Goal: Check status: Check status

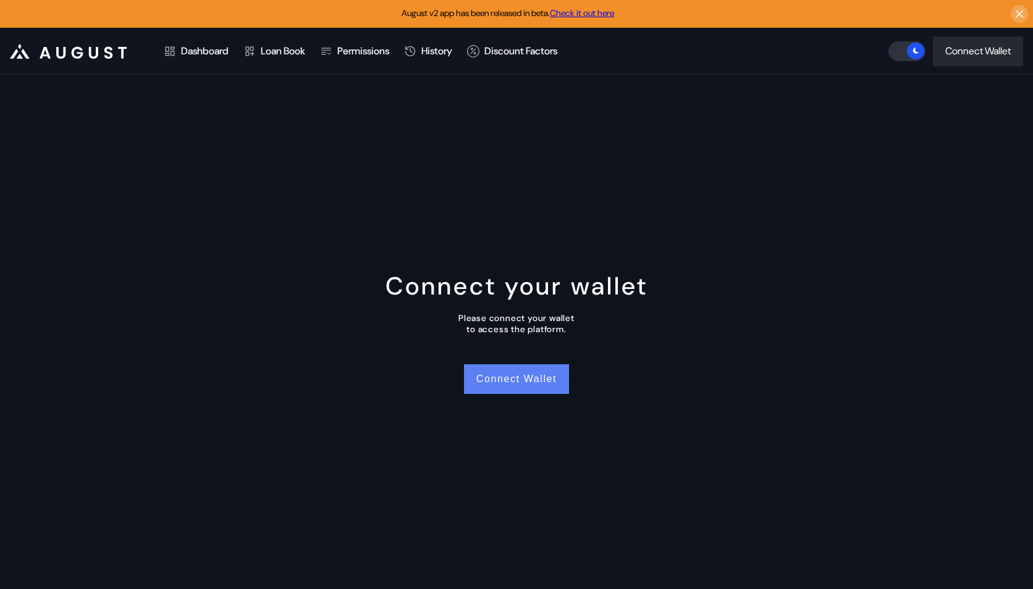
click at [529, 366] on button "Connect Wallet" at bounding box center [516, 379] width 105 height 30
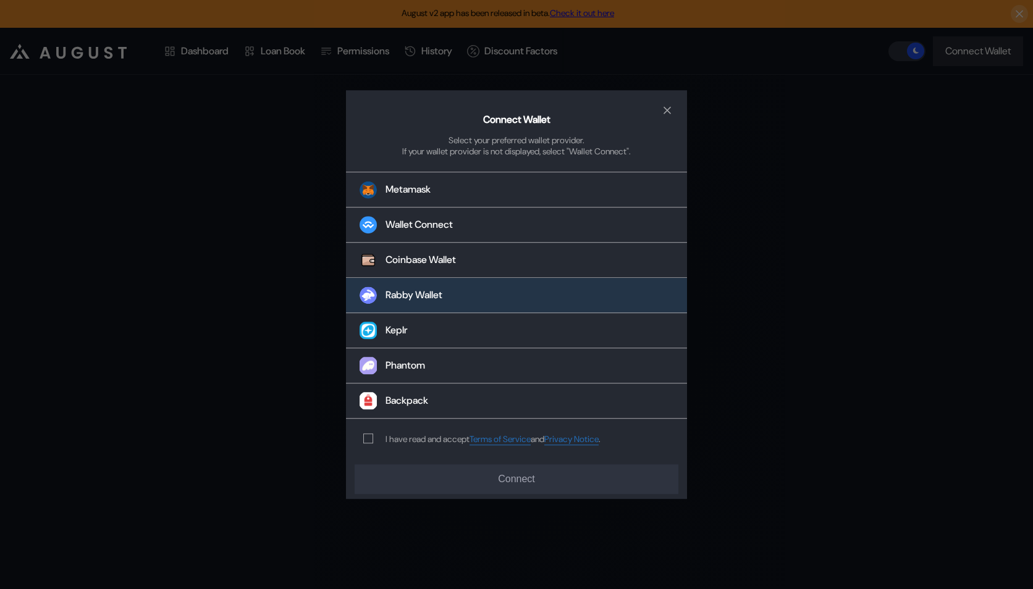
click at [489, 304] on button "Rabby Wallet" at bounding box center [516, 295] width 341 height 35
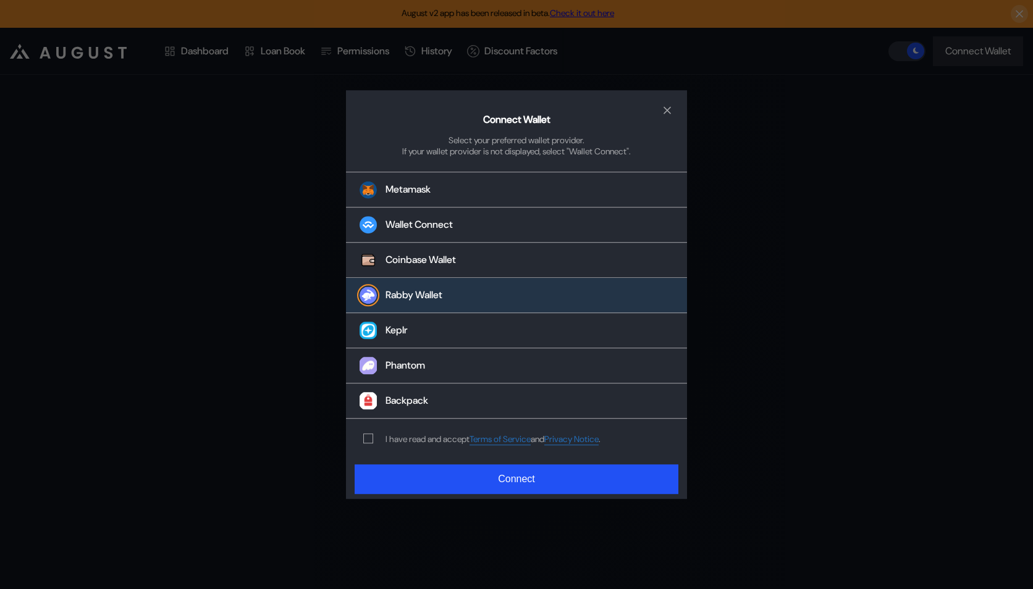
click at [437, 438] on div "I have read and accept Terms of Service and Privacy Notice ." at bounding box center [492, 440] width 215 height 12
click at [373, 443] on div "modal" at bounding box center [370, 439] width 15 height 10
click at [371, 442] on span "modal" at bounding box center [368, 438] width 9 height 9
click at [411, 500] on div "Connect Wallet Select your preferred wallet provider. If your wallet provider i…" at bounding box center [516, 294] width 1033 height 589
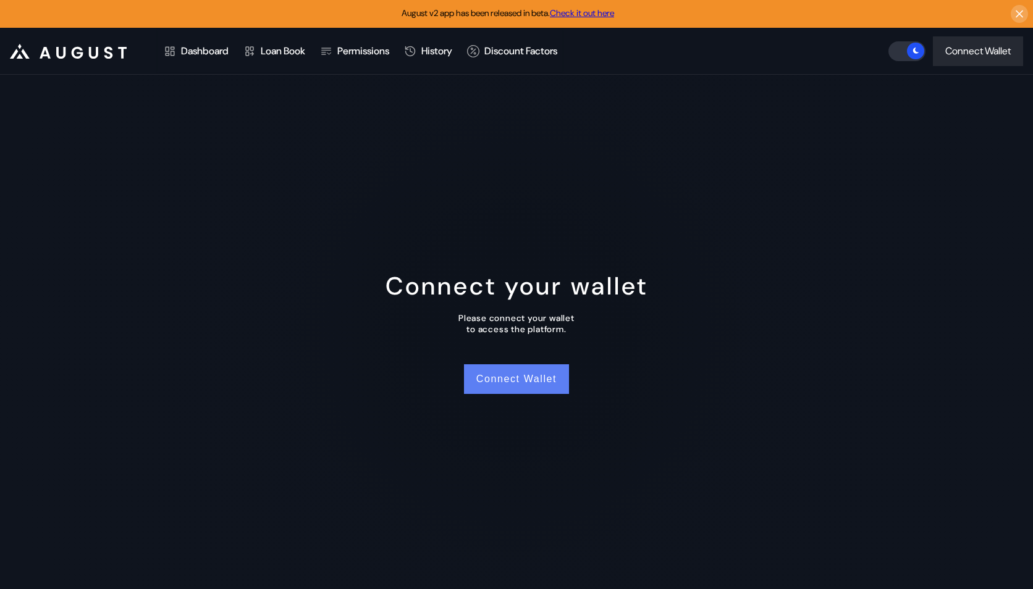
click at [498, 383] on button "Connect Wallet" at bounding box center [516, 379] width 105 height 30
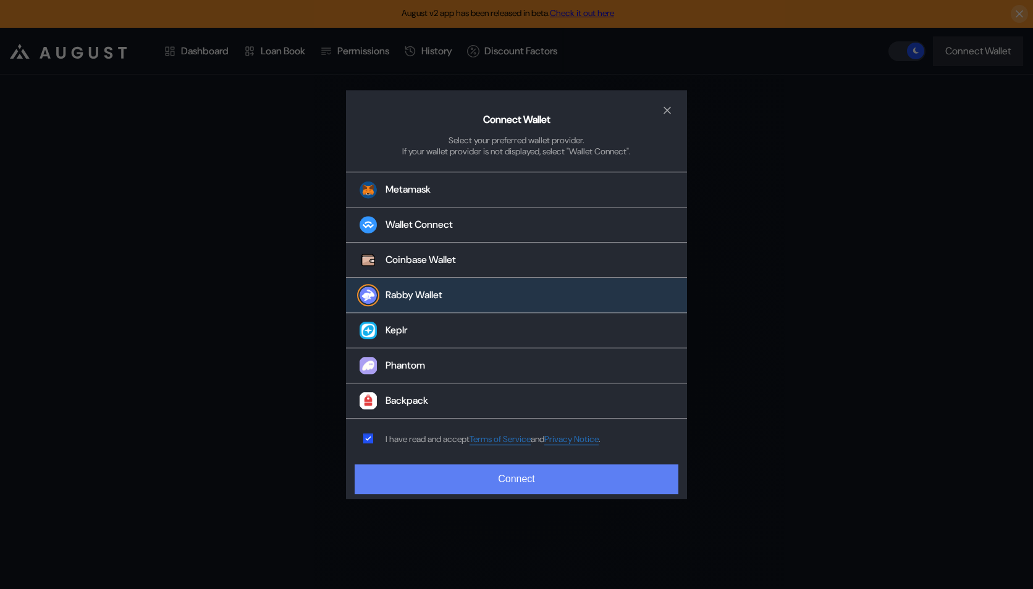
click at [388, 476] on button "Connect" at bounding box center [517, 479] width 324 height 30
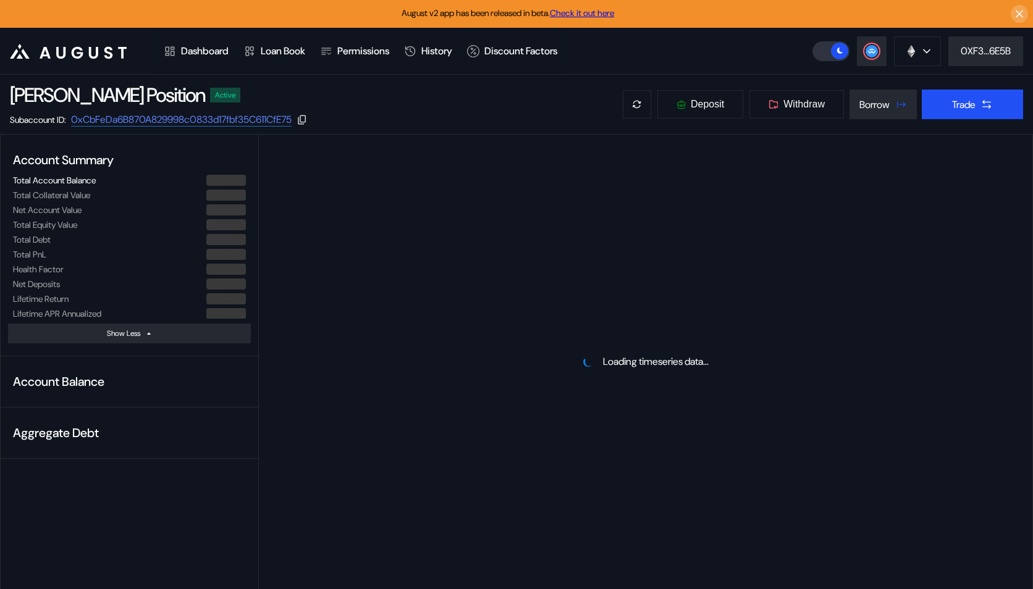
select select "*"
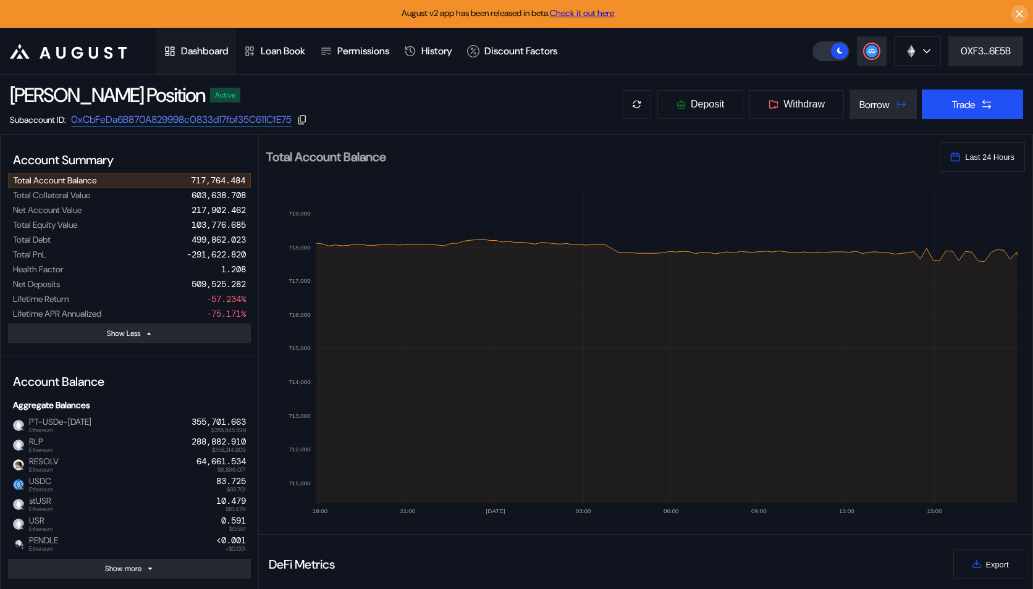
click at [229, 54] on div "Dashboard" at bounding box center [205, 50] width 48 height 13
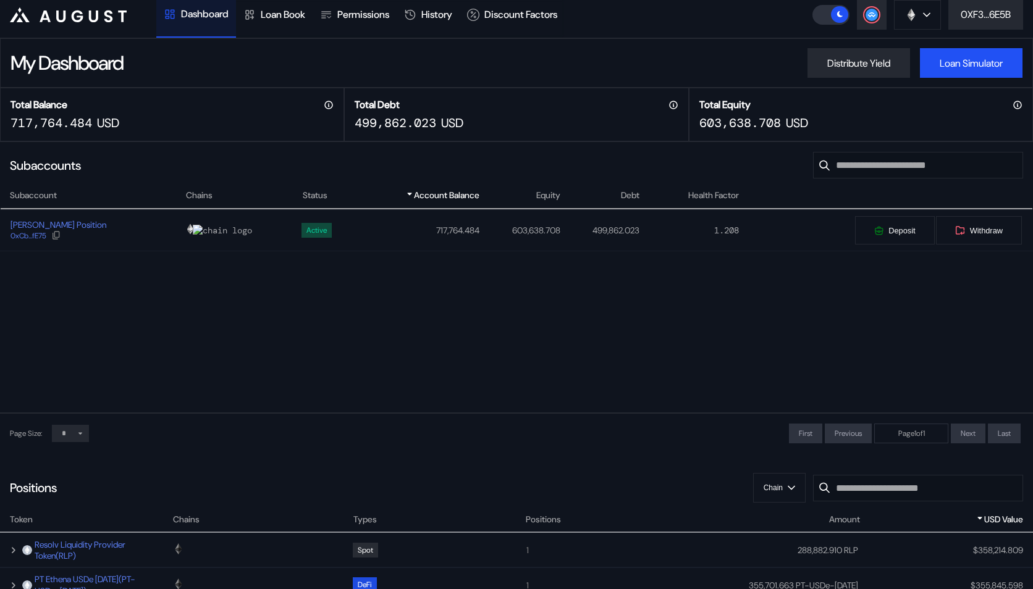
scroll to position [63, 0]
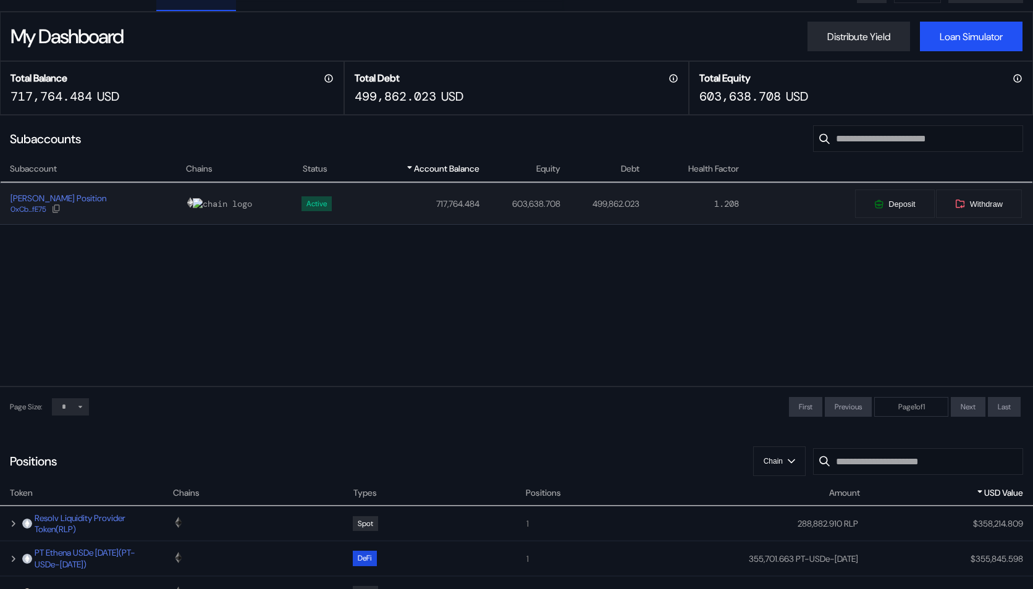
click at [112, 202] on div "[PERSON_NAME] Position 0xCb...fE75" at bounding box center [93, 204] width 184 height 22
select select "*"
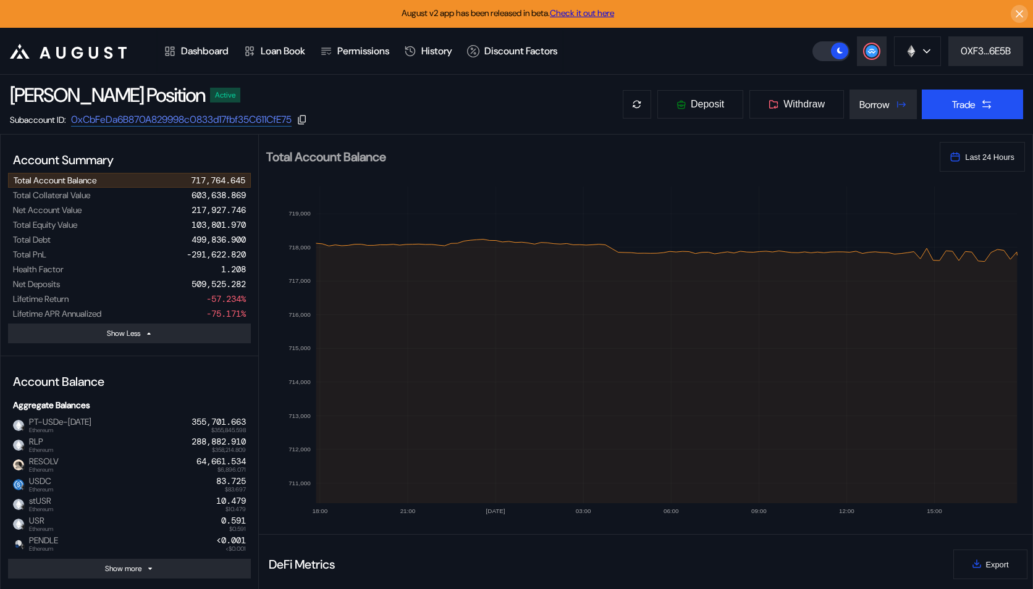
scroll to position [18, 0]
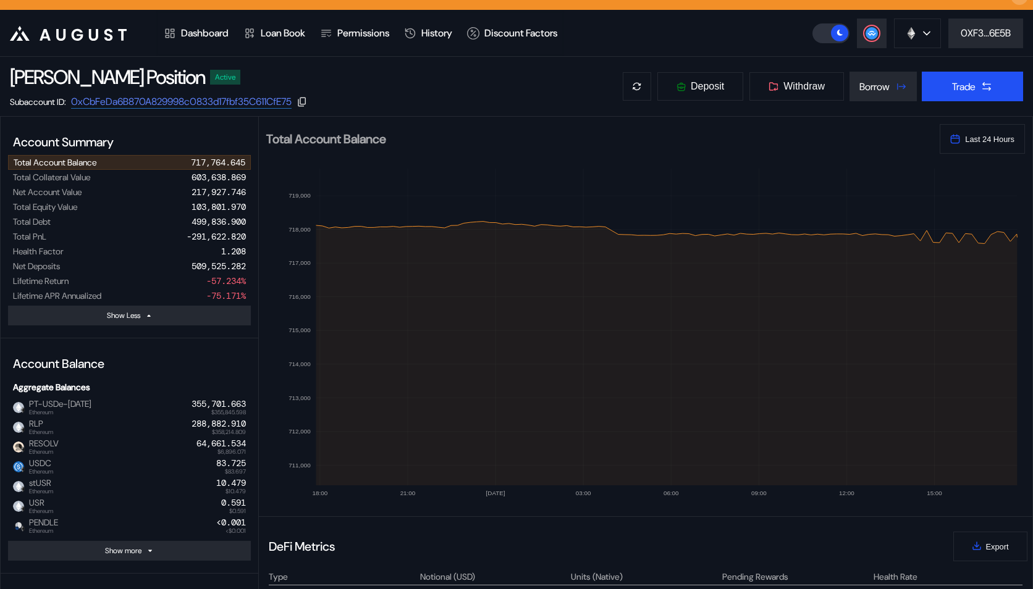
click at [322, 144] on h2 "Total Account Balance" at bounding box center [597, 139] width 663 height 12
click at [322, 142] on h2 "Total Account Balance" at bounding box center [597, 139] width 663 height 12
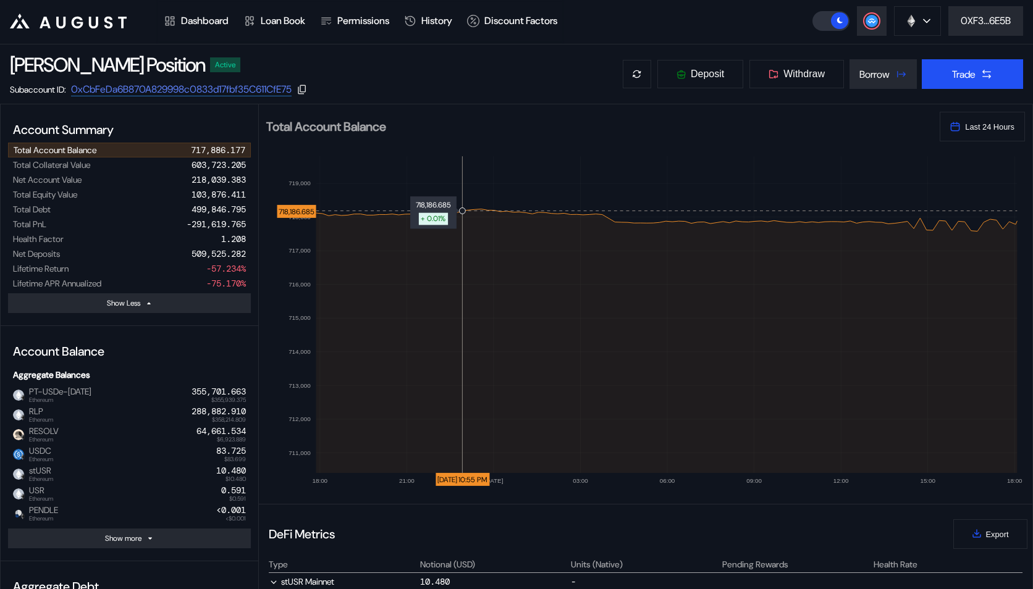
scroll to position [0, 0]
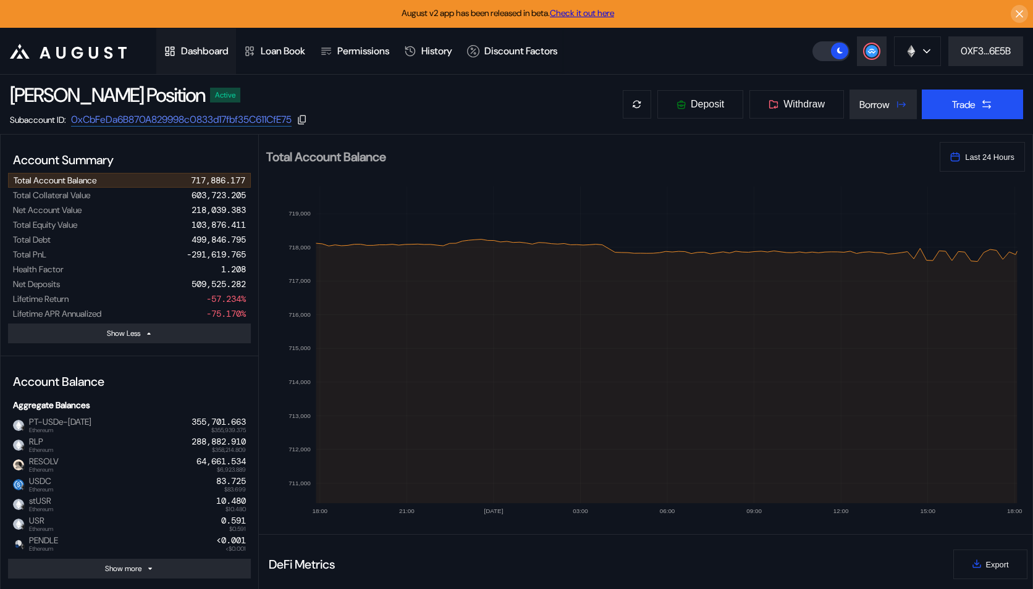
click at [229, 49] on div "Dashboard" at bounding box center [205, 50] width 48 height 13
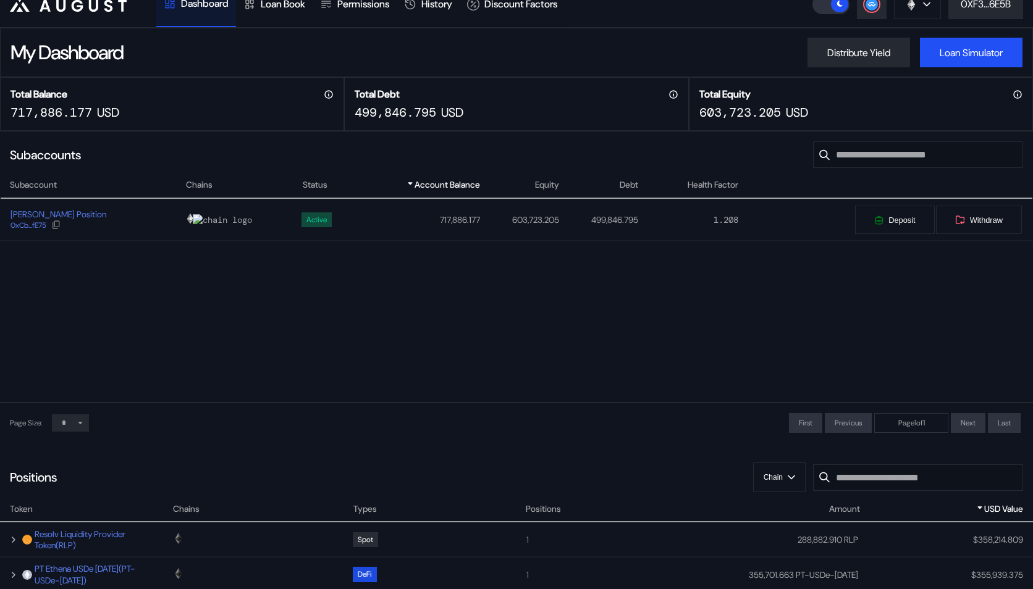
scroll to position [57, 0]
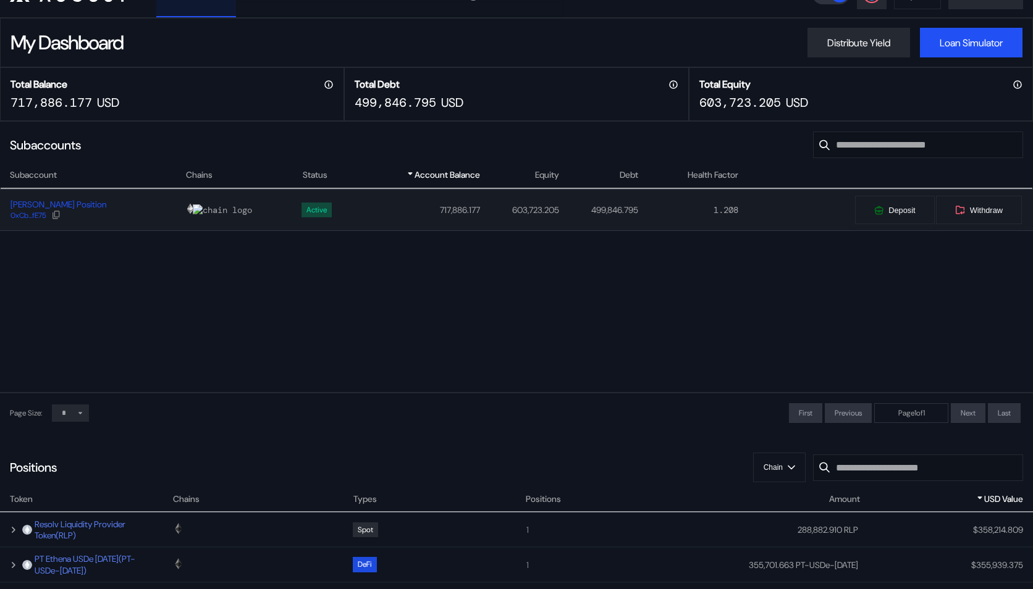
click at [85, 204] on div "[PERSON_NAME] Position" at bounding box center [58, 204] width 96 height 11
select select "*"
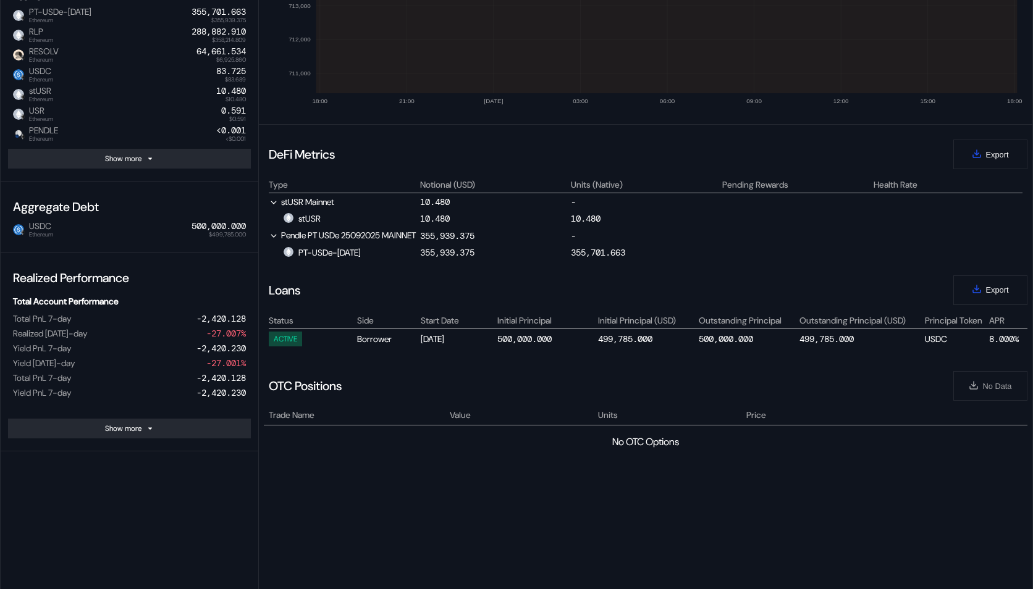
scroll to position [418, 0]
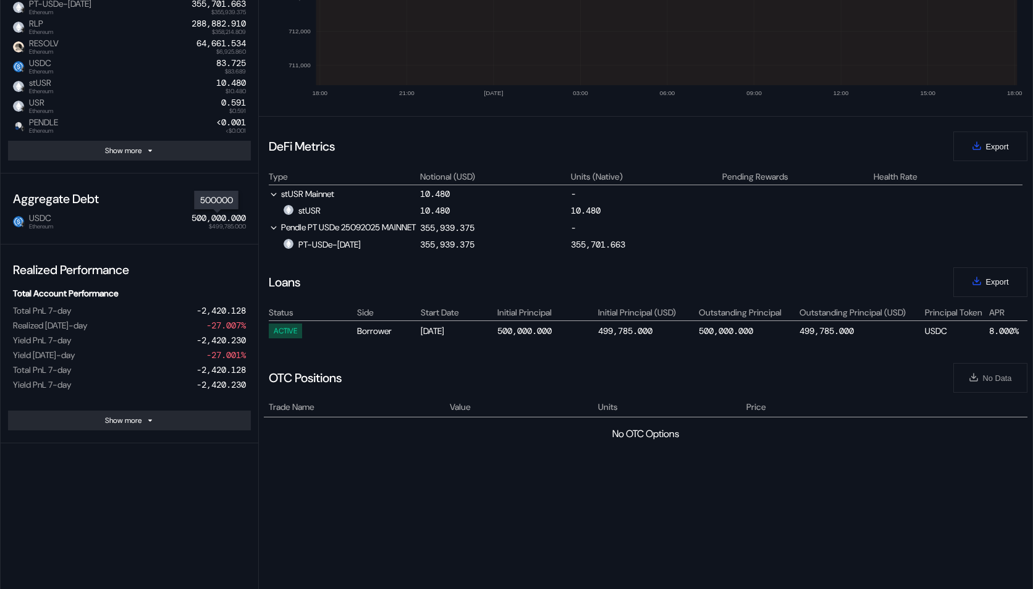
click at [242, 218] on div "500,000.000" at bounding box center [218, 218] width 54 height 10
click at [245, 230] on span "$499,785.000" at bounding box center [227, 227] width 37 height 6
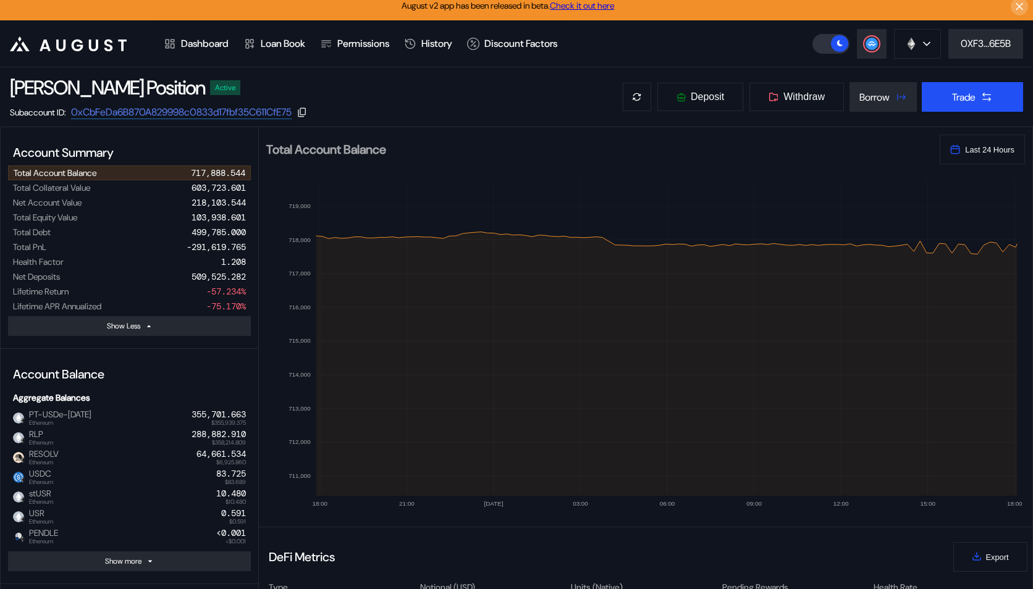
scroll to position [0, 0]
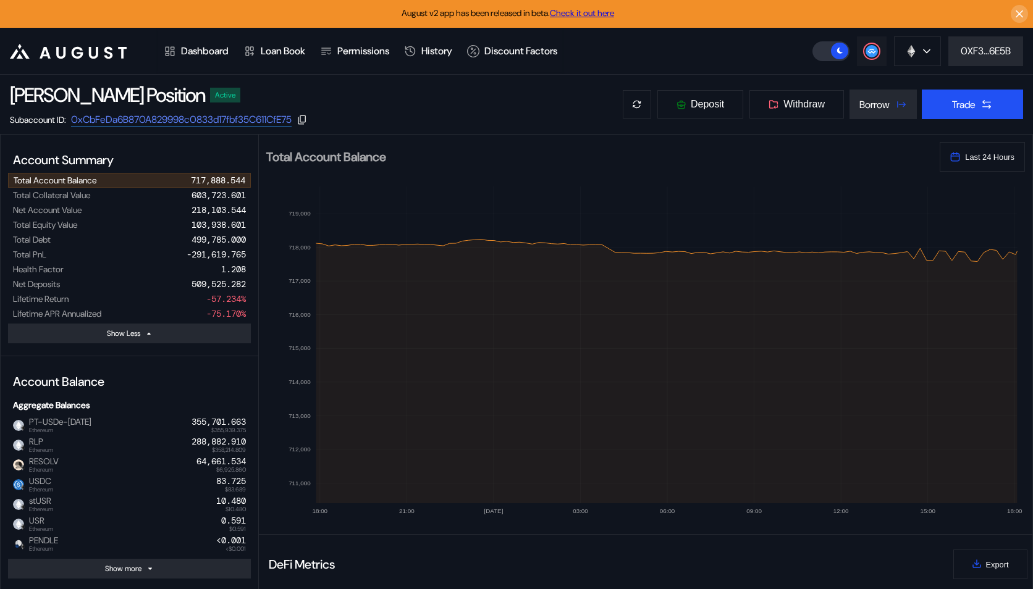
click at [859, 54] on button at bounding box center [872, 51] width 30 height 30
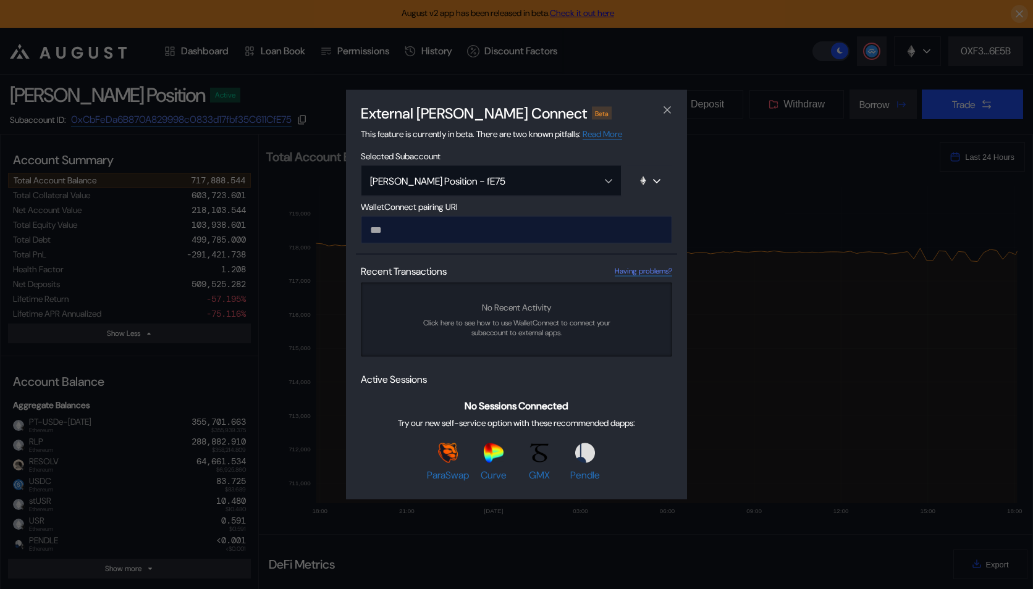
type input "**********"
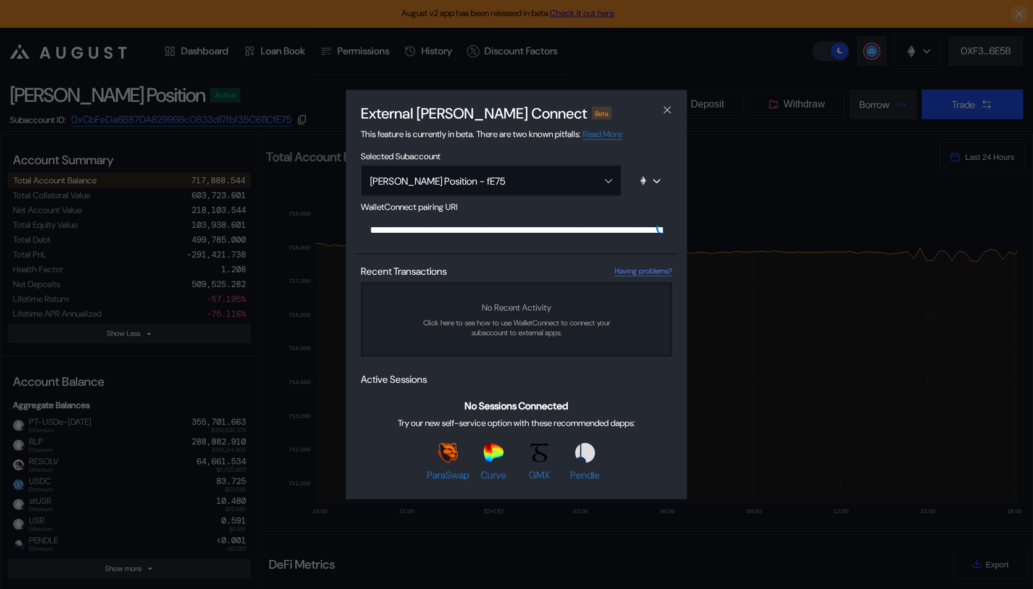
scroll to position [0, 763]
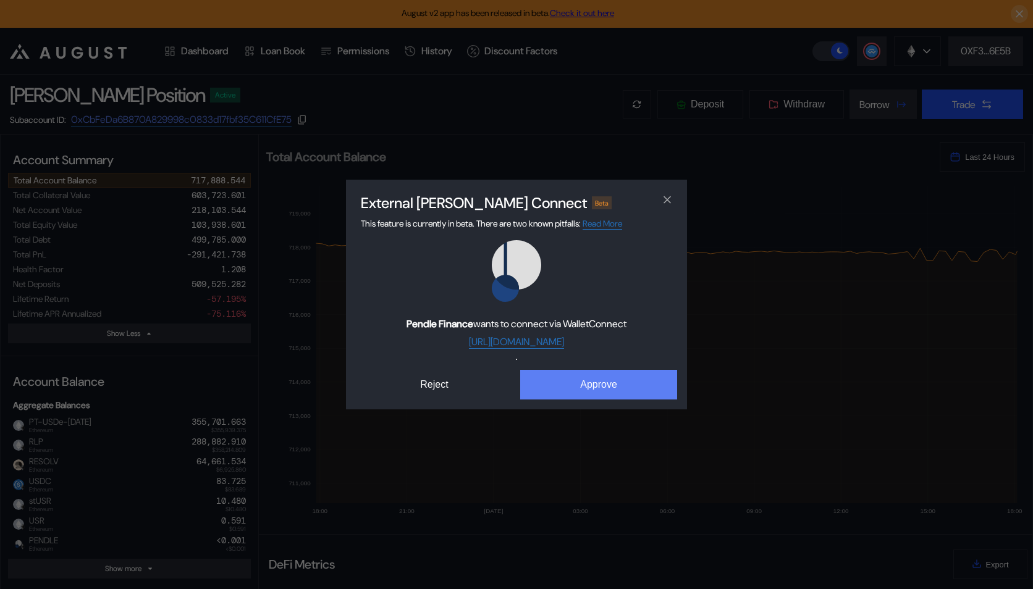
click at [555, 393] on button "Approve" at bounding box center [598, 385] width 157 height 30
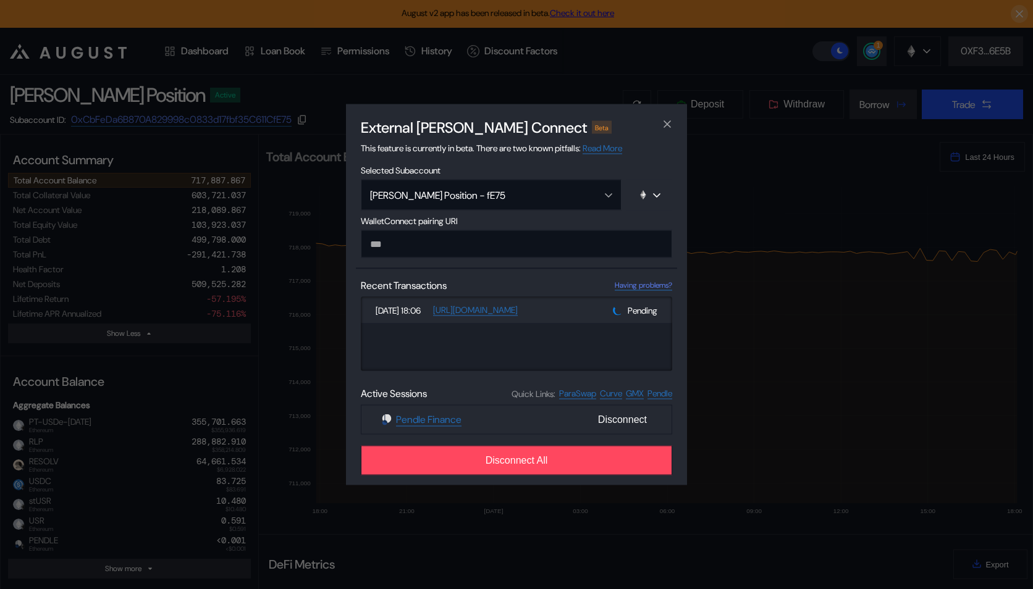
click at [625, 306] on div "Pending" at bounding box center [635, 310] width 44 height 12
click at [636, 311] on div "Pending" at bounding box center [635, 310] width 44 height 12
click at [605, 311] on div "[DATE] 18:06 [URL][DOMAIN_NAME] Pending" at bounding box center [516, 334] width 311 height 74
click at [634, 338] on button "View [GEOGRAPHIC_DATA]" at bounding box center [599, 338] width 116 height 10
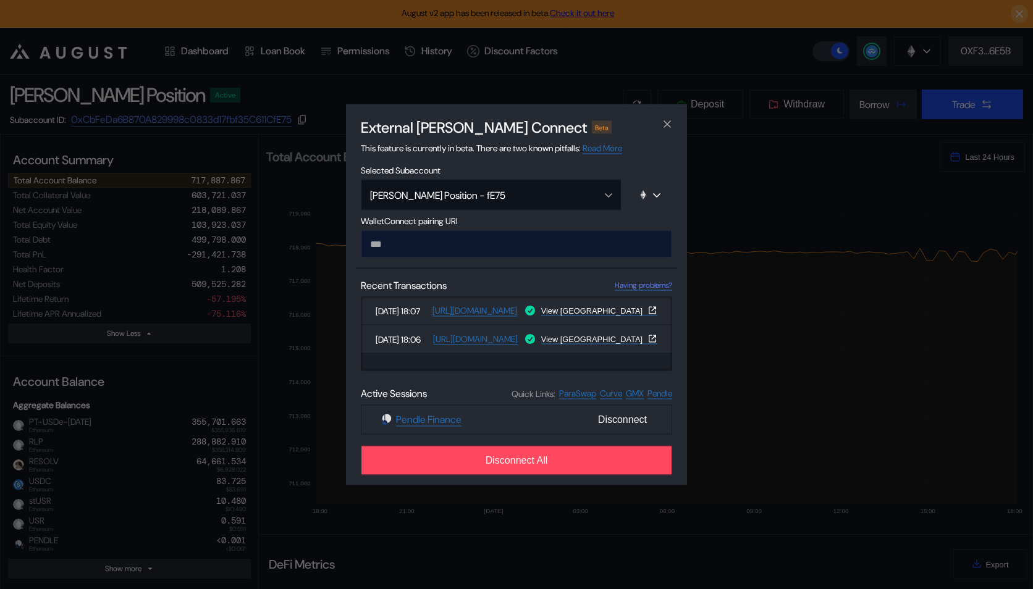
click at [478, 256] on input "modal" at bounding box center [516, 244] width 311 height 28
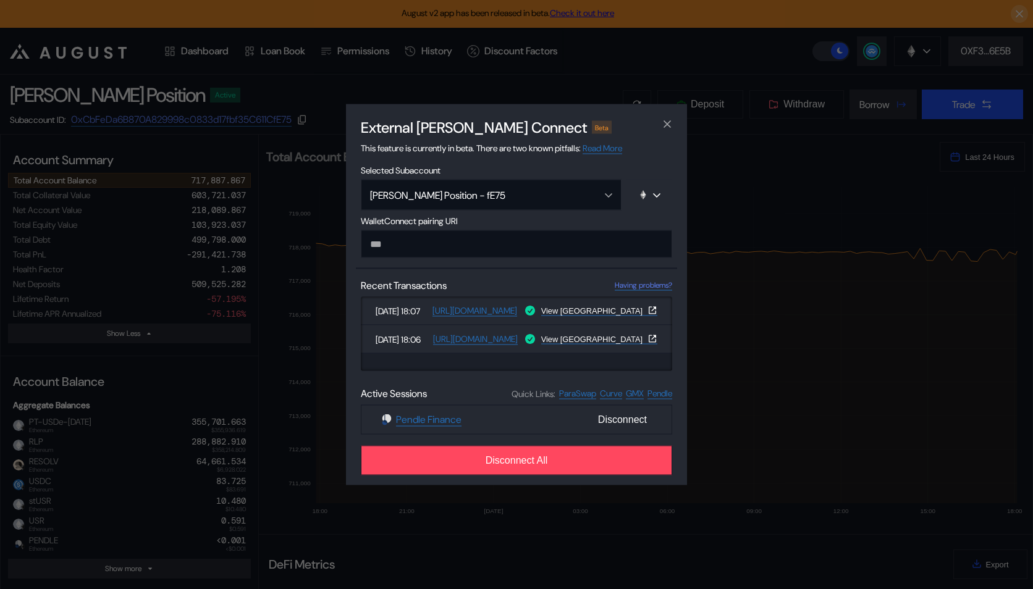
click at [505, 274] on div "WalletConnect pairing URI Recent Transactions Having problems? [DATE] 18:07 [UR…" at bounding box center [516, 346] width 321 height 260
click at [592, 125] on div "Beta" at bounding box center [602, 127] width 20 height 12
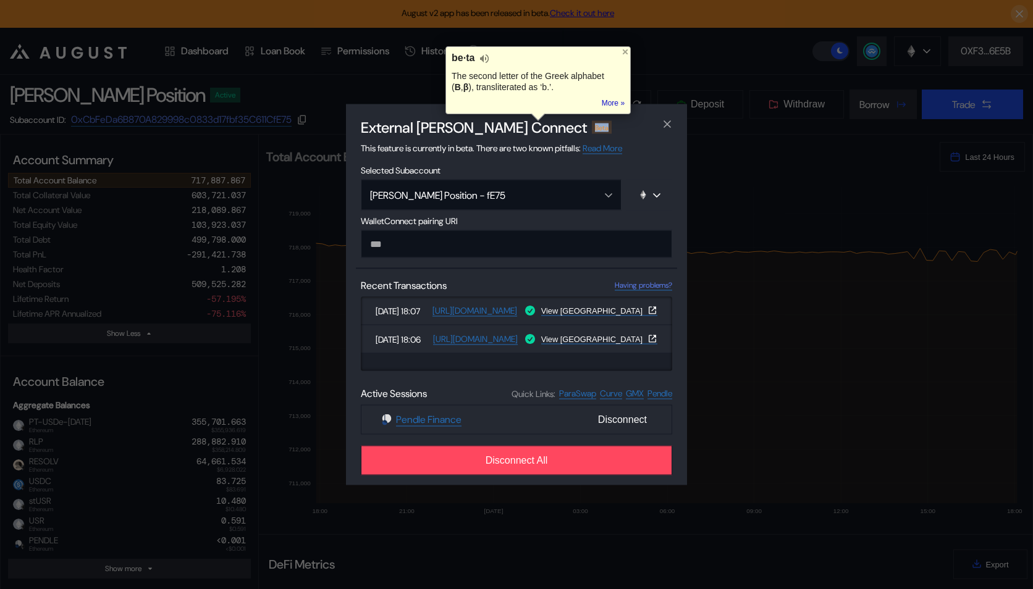
click at [592, 125] on div "Beta" at bounding box center [602, 127] width 20 height 12
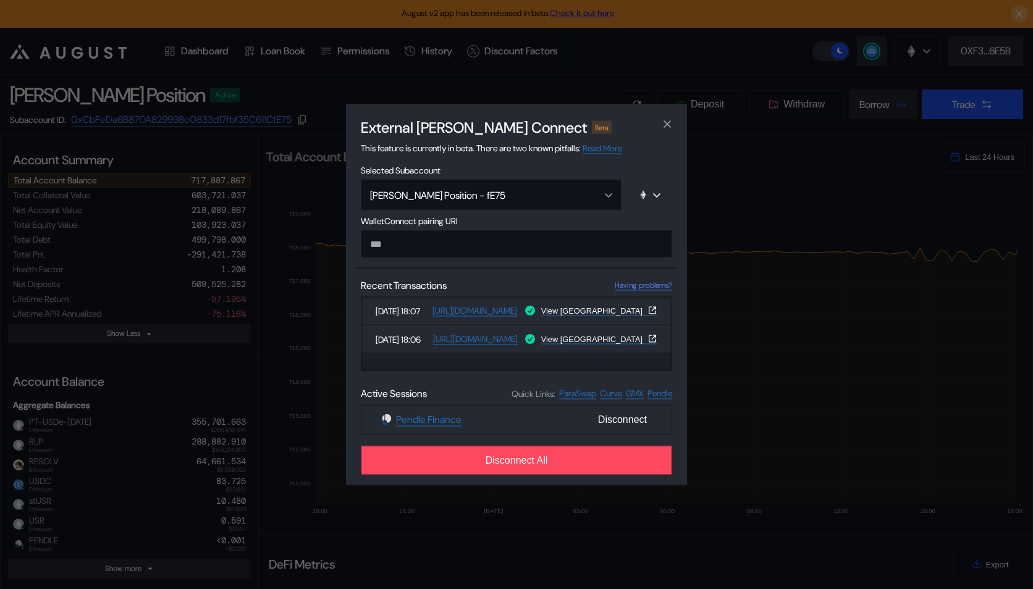
click at [549, 153] on div "This feature is currently in beta. There are two known pitfalls: Read More Once…" at bounding box center [516, 148] width 321 height 13
click at [549, 148] on span "This feature is currently in beta. There are two known pitfalls: Read More" at bounding box center [491, 149] width 261 height 12
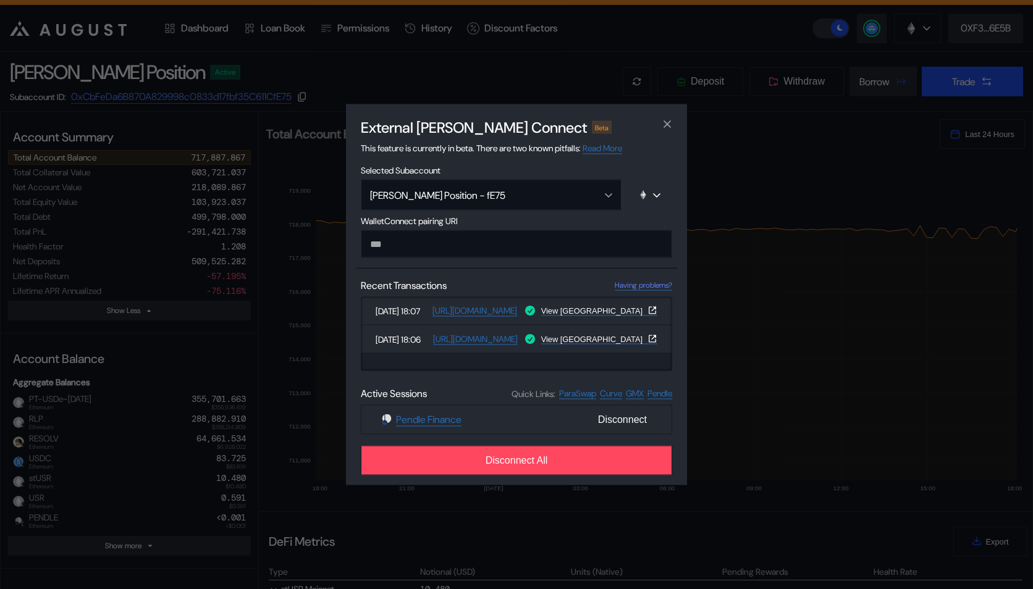
scroll to position [0, 0]
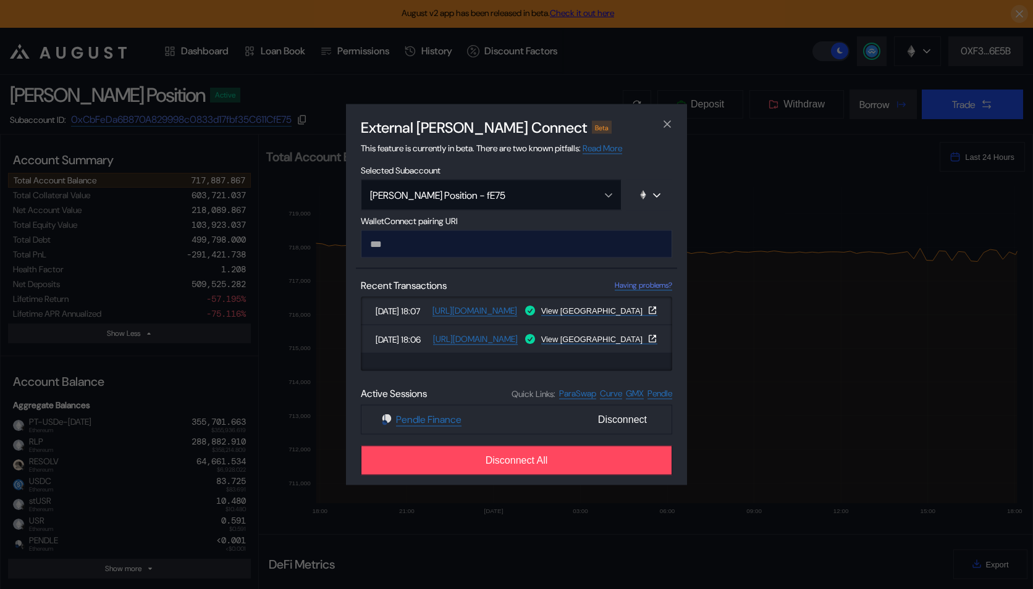
click at [484, 239] on input "modal" at bounding box center [516, 244] width 311 height 28
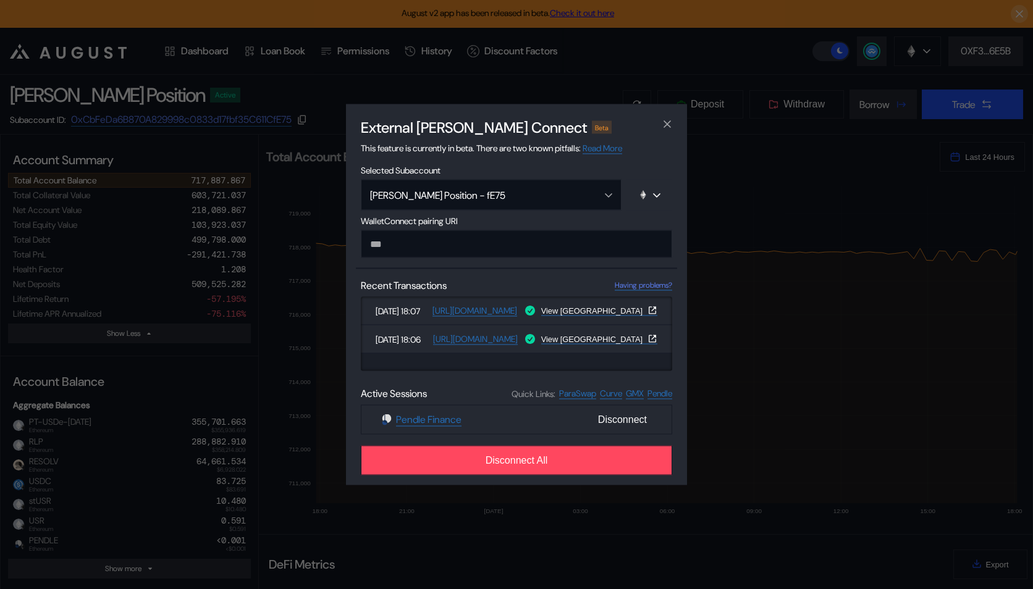
click at [484, 225] on div "WalletConnect pairing URI" at bounding box center [516, 237] width 321 height 43
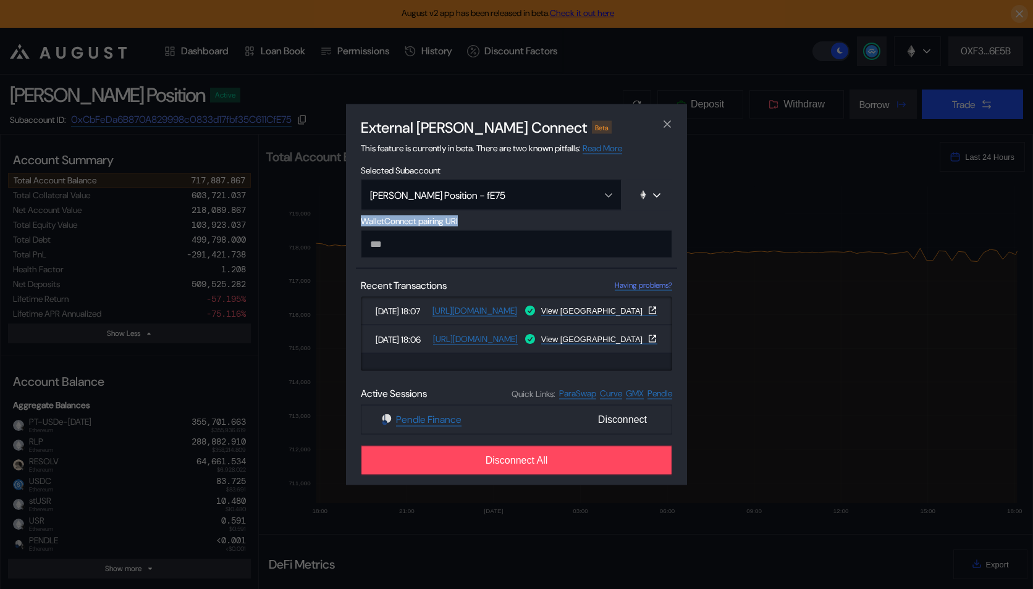
click at [496, 136] on div "External [PERSON_NAME] Connect Beta This feature is currently in beta. There ar…" at bounding box center [516, 294] width 341 height 381
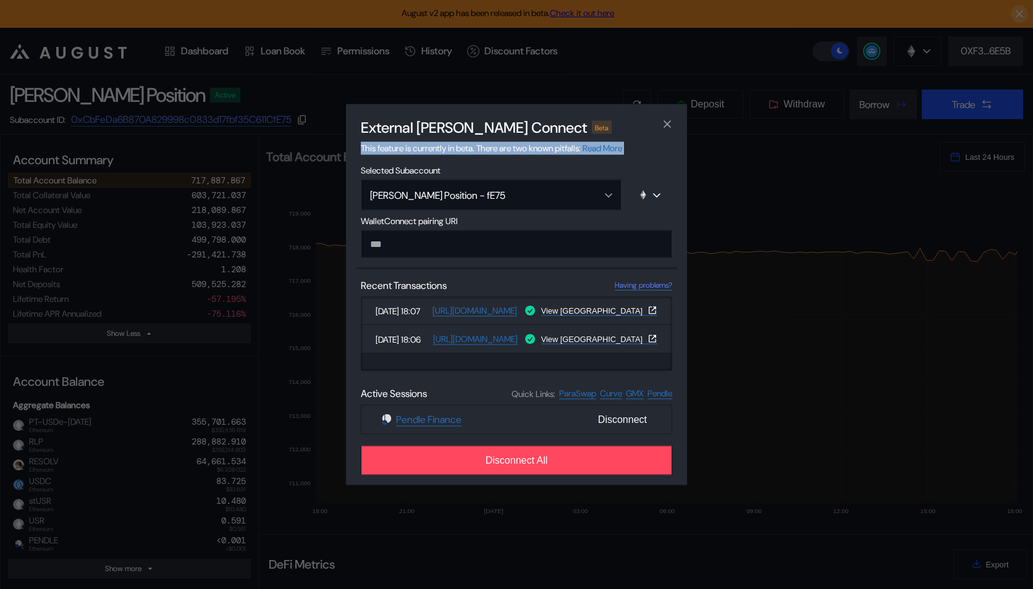
click at [495, 132] on h2 "External [PERSON_NAME] Connect" at bounding box center [474, 127] width 226 height 19
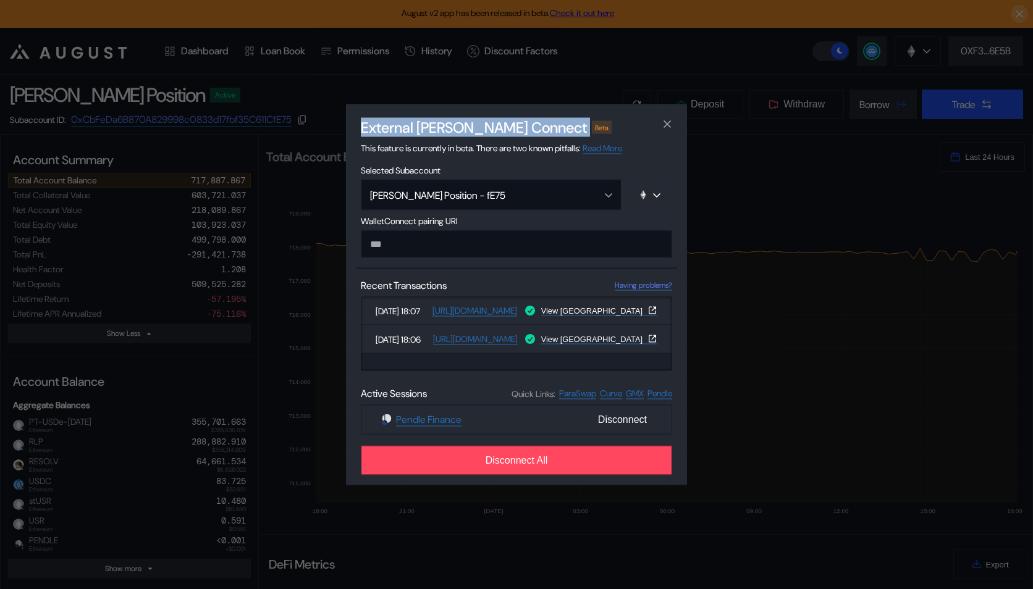
click at [592, 128] on div "Beta" at bounding box center [602, 127] width 20 height 12
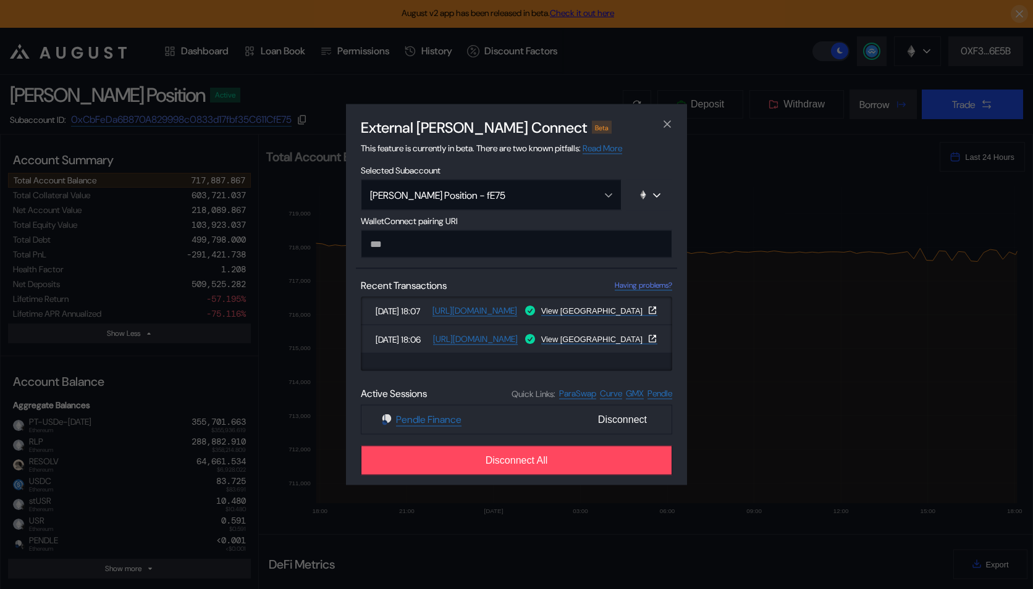
click at [592, 128] on div "Beta" at bounding box center [602, 127] width 20 height 12
click at [521, 165] on span "Selected Subaccount" at bounding box center [516, 170] width 311 height 11
click at [667, 125] on icon "close modal" at bounding box center [667, 123] width 12 height 13
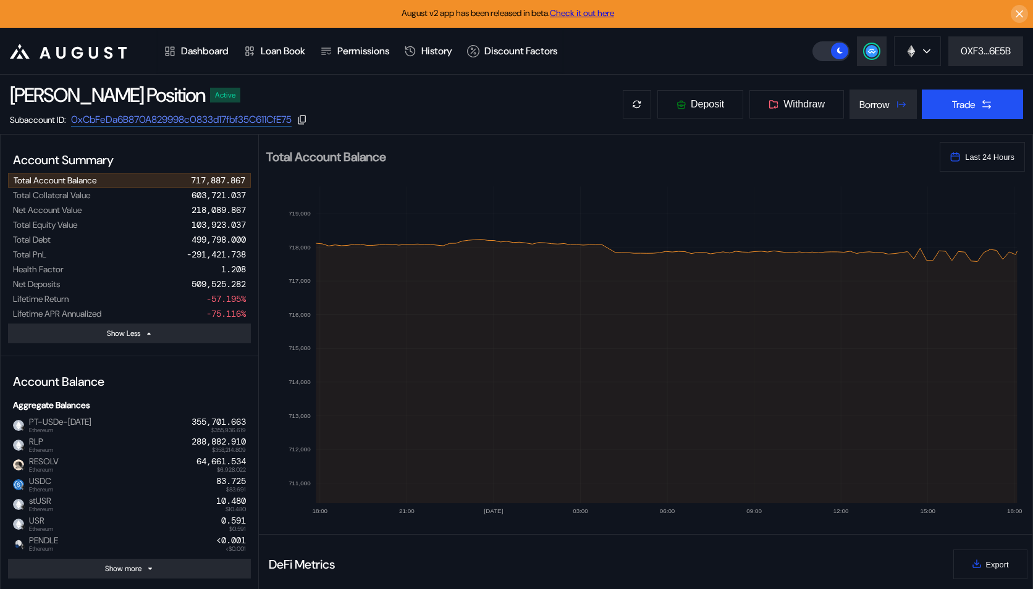
click at [624, 87] on div "[PERSON_NAME] Position Active Subaccount ID: 0xCbFeDa6B870A829998c0833d17fbf35C…" at bounding box center [516, 104] width 1033 height 59
click at [629, 94] on button at bounding box center [637, 105] width 30 height 30
